Goal: Use online tool/utility: Utilize a website feature to perform a specific function

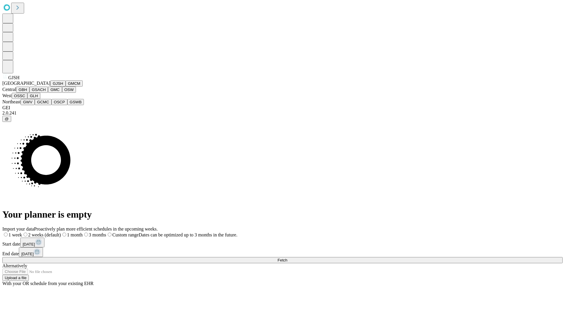
click at [50, 87] on button "GJSH" at bounding box center [57, 83] width 15 height 6
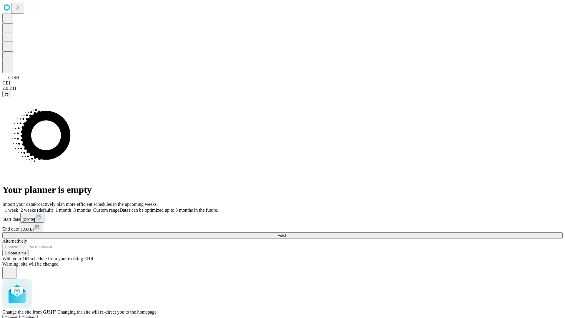
click at [36, 316] on span "Confirm" at bounding box center [29, 318] width 14 height 4
click at [18, 207] on label "1 week" at bounding box center [10, 209] width 16 height 5
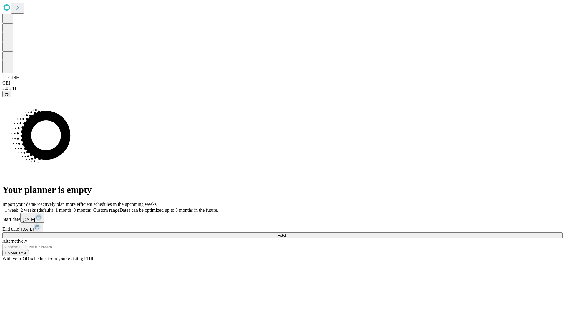
click at [287, 233] on span "Fetch" at bounding box center [283, 235] width 10 height 4
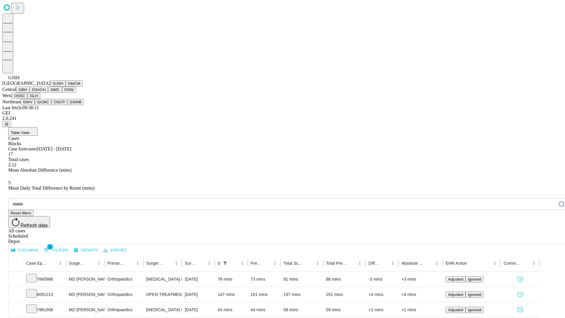
click at [66, 87] on button "GMCM" at bounding box center [74, 83] width 17 height 6
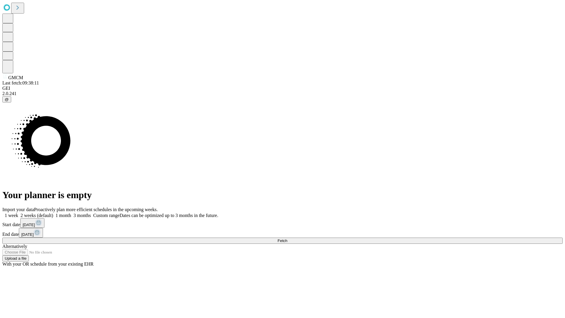
click at [18, 213] on label "1 week" at bounding box center [10, 215] width 16 height 5
click at [287, 238] on span "Fetch" at bounding box center [283, 240] width 10 height 4
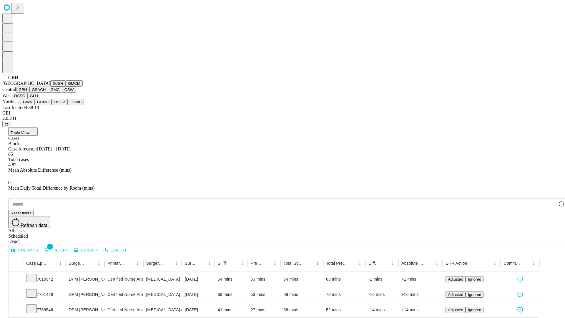
click at [46, 93] on button "GSACH" at bounding box center [38, 90] width 19 height 6
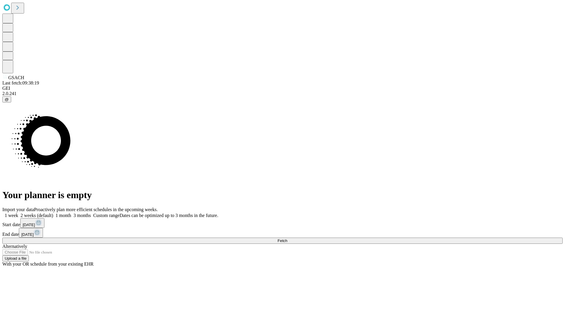
click at [18, 213] on label "1 week" at bounding box center [10, 215] width 16 height 5
click at [287, 238] on span "Fetch" at bounding box center [283, 240] width 10 height 4
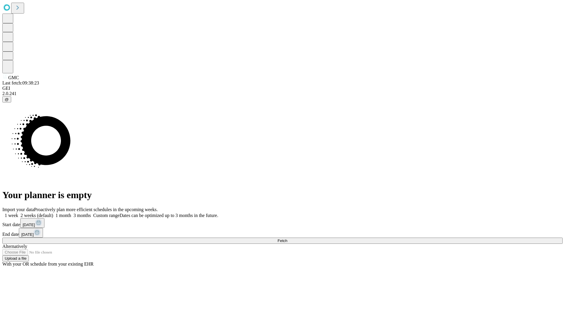
click at [18, 213] on label "1 week" at bounding box center [10, 215] width 16 height 5
click at [287, 238] on span "Fetch" at bounding box center [283, 240] width 10 height 4
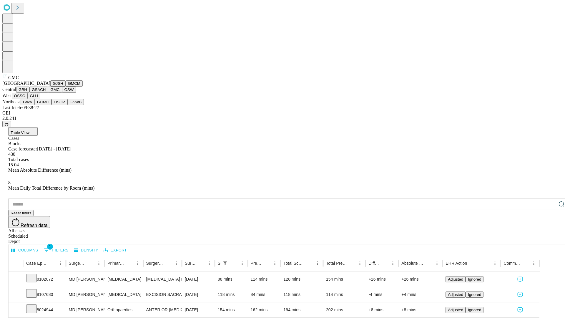
click at [62, 93] on button "OSW" at bounding box center [69, 90] width 14 height 6
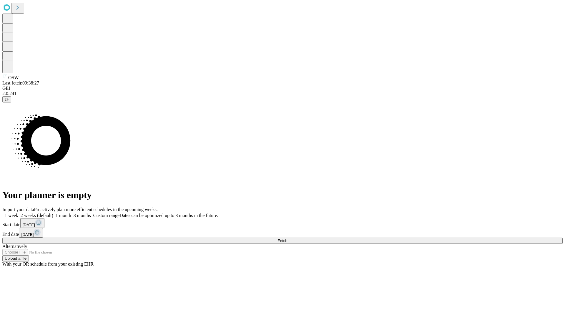
click at [18, 213] on label "1 week" at bounding box center [10, 215] width 16 height 5
click at [287, 238] on span "Fetch" at bounding box center [283, 240] width 10 height 4
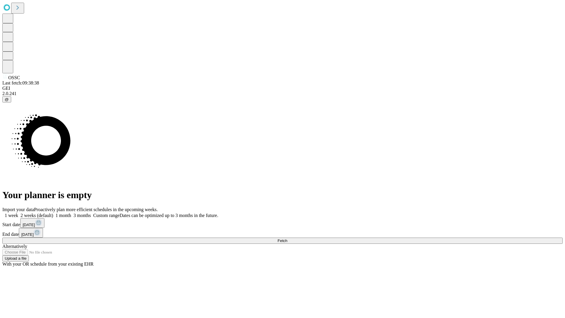
click at [287, 238] on span "Fetch" at bounding box center [283, 240] width 10 height 4
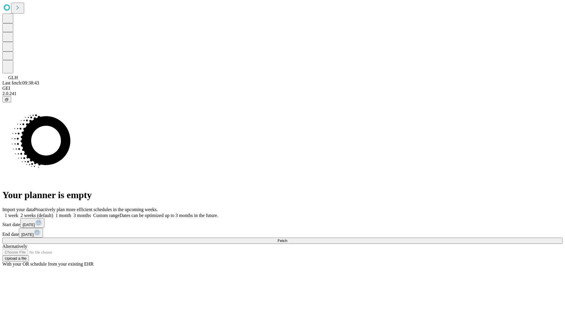
click at [287, 238] on span "Fetch" at bounding box center [283, 240] width 10 height 4
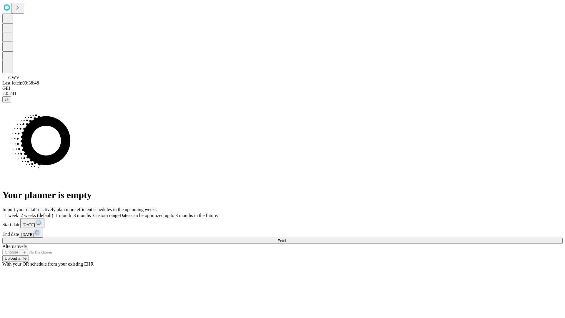
click at [18, 213] on label "1 week" at bounding box center [10, 215] width 16 height 5
click at [287, 238] on span "Fetch" at bounding box center [283, 240] width 10 height 4
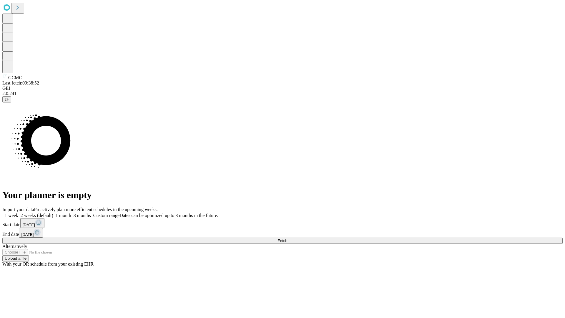
click at [18, 213] on label "1 week" at bounding box center [10, 215] width 16 height 5
click at [287, 238] on span "Fetch" at bounding box center [283, 240] width 10 height 4
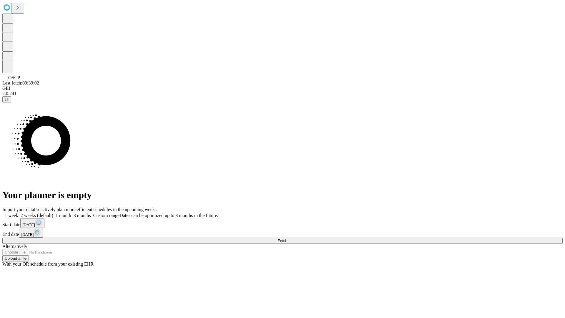
click at [18, 213] on label "1 week" at bounding box center [10, 215] width 16 height 5
click at [287, 238] on span "Fetch" at bounding box center [283, 240] width 10 height 4
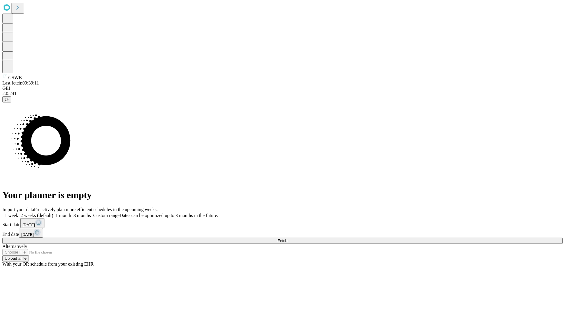
click at [18, 213] on label "1 week" at bounding box center [10, 215] width 16 height 5
click at [287, 238] on span "Fetch" at bounding box center [283, 240] width 10 height 4
